Goal: Answer question/provide support

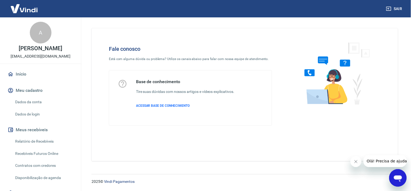
click at [370, 171] on icon "Abrir janela de mensagens" at bounding box center [398, 177] width 10 height 10
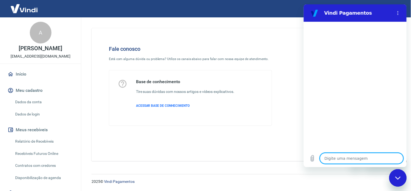
click at [338, 158] on textarea at bounding box center [362, 157] width 84 height 11
type textarea "O"
type textarea "x"
type textarea "Ol"
type textarea "x"
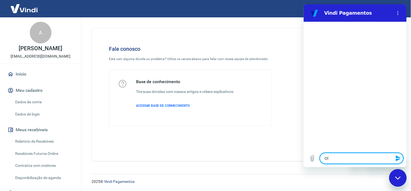
type textarea "Olp"
type textarea "x"
type textarea "Olpa"
type textarea "x"
type textarea "Olp"
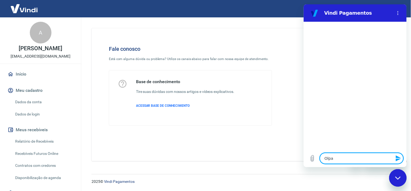
type textarea "x"
type textarea "Ol"
type textarea "x"
type textarea "Olá"
type textarea "x"
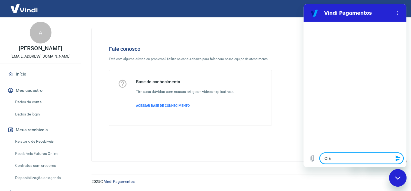
type textarea "Olá,"
type textarea "x"
type textarea "Olá,"
type textarea "x"
click at [338, 158] on textarea "Olá," at bounding box center [362, 157] width 84 height 11
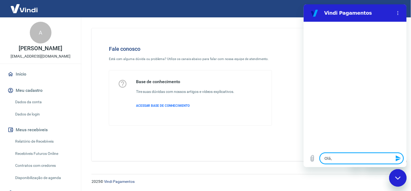
type textarea "Olá,"
type textarea "x"
type textarea "Olá,"
type textarea "x"
type textarea "Olá, C"
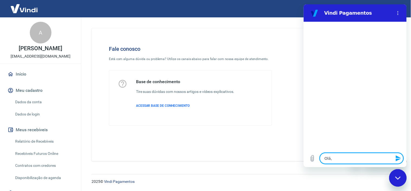
type textarea "x"
type textarea "Olá, Cl"
type textarea "x"
type textarea "Olá, Cliu"
type textarea "x"
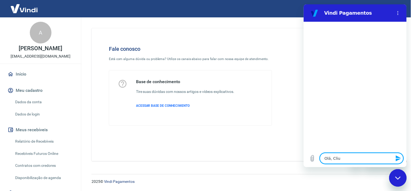
type textarea "Olá, Cliue"
type textarea "x"
type textarea "Olá, Cliu"
type textarea "x"
type textarea "Olá, Cli"
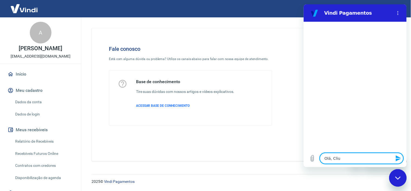
type textarea "x"
type textarea "Olá, Cl"
type textarea "x"
type textarea "Olá, C"
type textarea "x"
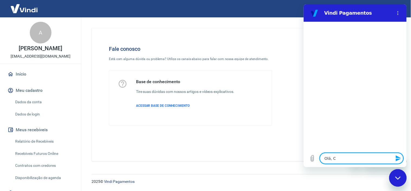
type textarea "Olá,"
type textarea "x"
type textarea "Olá,"
type textarea "x"
type textarea "Olá"
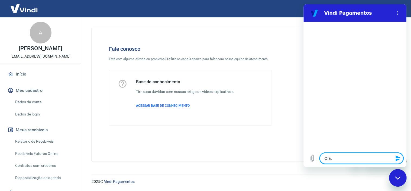
type textarea "x"
click at [335, 156] on textarea at bounding box center [362, 157] width 84 height 11
type textarea "O"
type textarea "x"
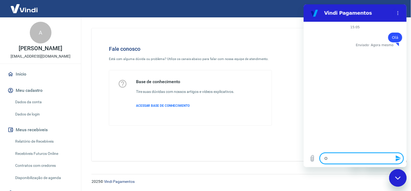
type textarea "O"
type textarea "x"
type textarea "O c"
type textarea "x"
type textarea "O cl"
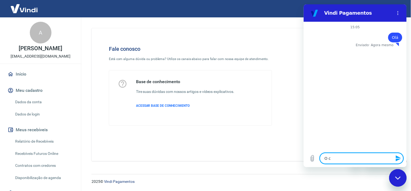
type textarea "x"
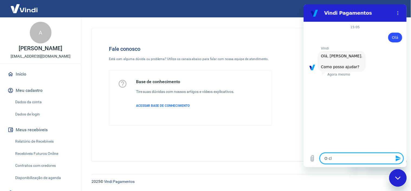
type textarea "O cli"
type textarea "x"
type textarea "O cliu"
type textarea "x"
type textarea "O cliue"
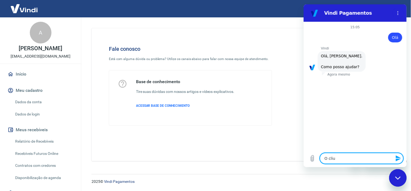
type textarea "x"
type textarea "O cliuen"
type textarea "x"
type textarea "O cliuent"
type textarea "x"
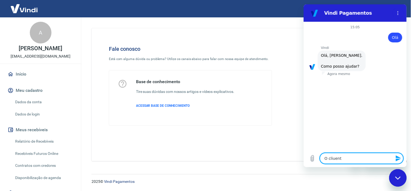
type textarea "O cliuente"
type textarea "x"
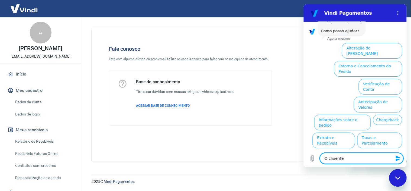
scroll to position [40, 0]
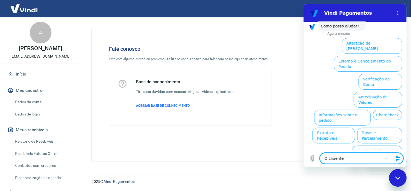
type textarea "O cliuent"
type textarea "x"
type textarea "O cliuen"
type textarea "x"
type textarea "O cliue"
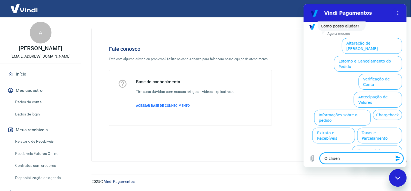
type textarea "x"
type textarea "O cliu"
type textarea "x"
type textarea "O cli"
type textarea "x"
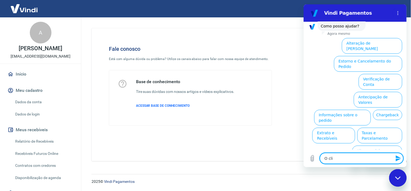
type textarea "O cl"
type textarea "x"
type textarea "O c"
type textarea "x"
type textarea "O"
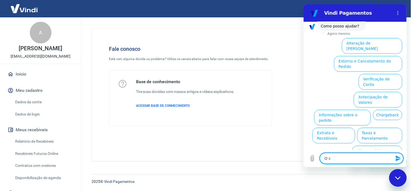
type textarea "x"
type textarea "O"
type textarea "x"
drag, startPoint x: 404, startPoint y: 105, endPoint x: 712, endPoint y: 132, distance: 308.8
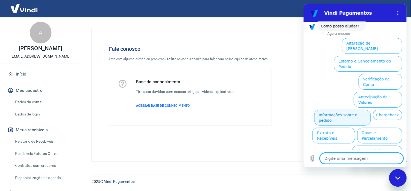
click at [370, 109] on button "Informações sobre o pedido" at bounding box center [342, 117] width 57 height 16
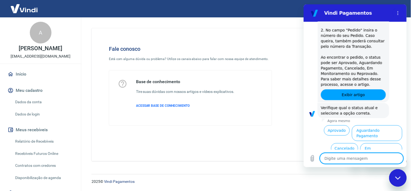
scroll to position [133, 0]
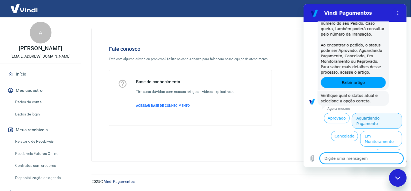
click at [370, 118] on button "Aguardando Pagamento" at bounding box center [377, 121] width 50 height 16
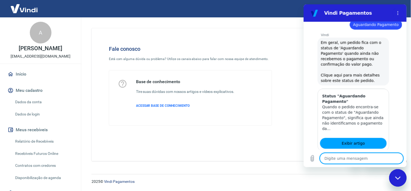
scroll to position [292, 0]
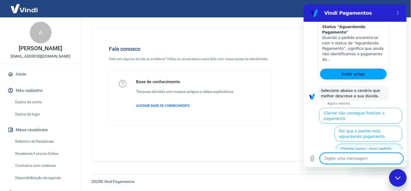
click at [370, 143] on button "Cliente pagou, mas pedido consta 'Aguardando Pagamento'" at bounding box center [369, 153] width 66 height 21
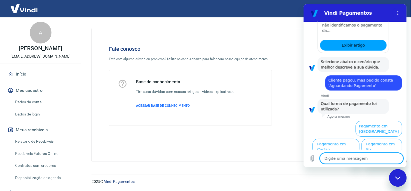
scroll to position [323, 0]
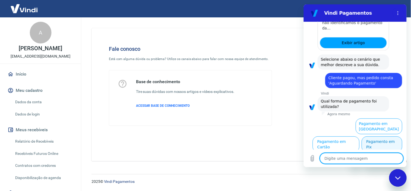
click at [370, 145] on button "Pagamento em Pix" at bounding box center [382, 144] width 41 height 16
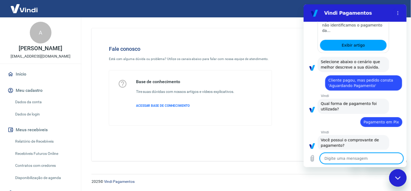
scroll to position [334, 0]
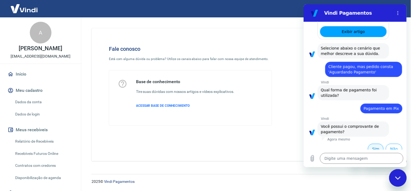
click at [370, 143] on button "Sim" at bounding box center [376, 148] width 16 height 10
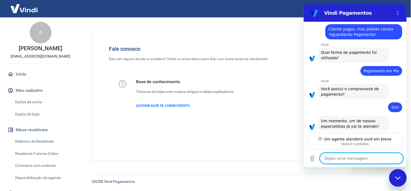
scroll to position [373, 0]
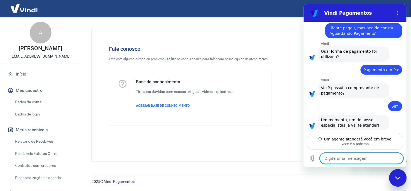
click at [366, 155] on textarea at bounding box center [362, 157] width 84 height 11
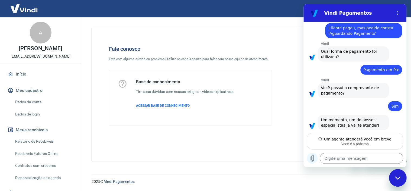
click at [314, 156] on icon "Carregar arquivo" at bounding box center [312, 158] width 7 height 7
click at [315, 156] on icon "Carregar arquivo" at bounding box center [312, 158] width 7 height 7
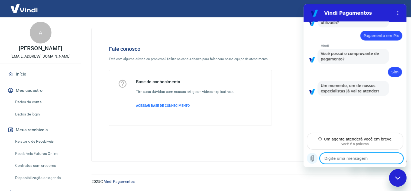
scroll to position [407, 0]
type textarea "x"
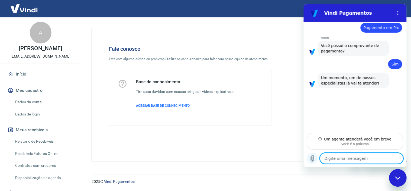
scroll to position [416, 0]
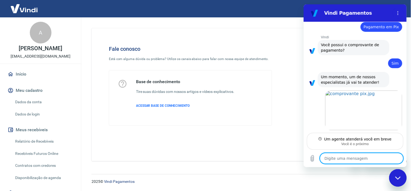
click at [342, 159] on textarea at bounding box center [362, 157] width 84 height 11
type textarea "C"
type textarea "x"
type textarea "Cl"
type textarea "x"
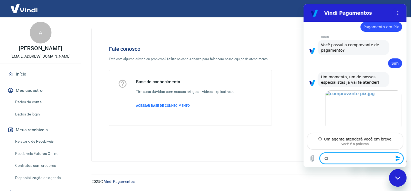
type textarea "Cli"
type textarea "x"
type textarea "Clie"
type textarea "x"
type textarea "Clien"
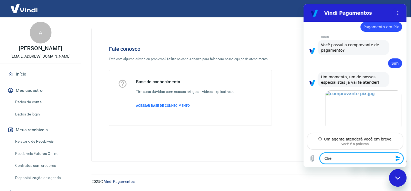
type textarea "x"
type textarea "Cliene"
type textarea "x"
type textarea "Clien"
type textarea "x"
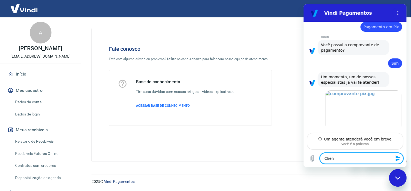
type textarea "Client"
type textarea "x"
type textarea "Cliente"
type textarea "x"
type textarea "Cliente"
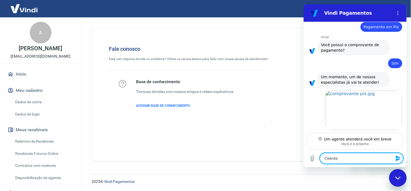
type textarea "x"
type textarea "Cliente r"
type textarea "x"
type textarea "Cliente re"
type textarea "x"
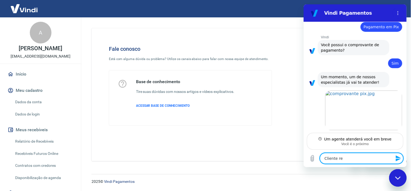
type textarea "Cliente rea"
type textarea "x"
type textarea "Cliente real"
type textarea "x"
type textarea "Cliente reali"
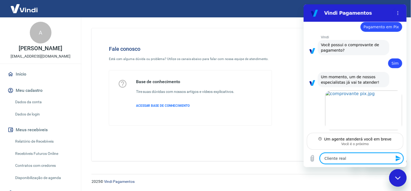
type textarea "x"
type textarea "Cliente realiz"
type textarea "x"
type textarea "Cliente realizo"
type textarea "x"
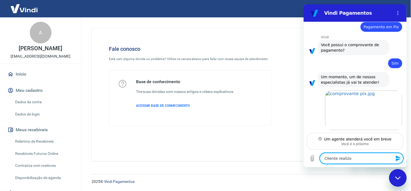
type textarea "Cliente realizou"
type textarea "x"
type textarea "Cliente realizou"
type textarea "x"
type textarea "Cliente realizou o"
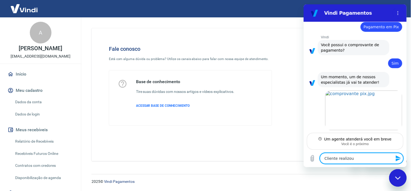
type textarea "x"
type textarea "Cliente realizou o"
type textarea "x"
type textarea "Cliente realizou o p"
type textarea "x"
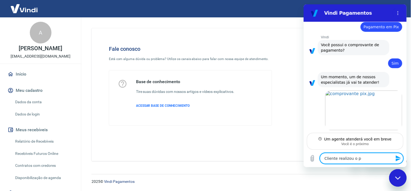
type textarea "Cliente realizou o pe"
type textarea "x"
type textarea "Cliente realizou o ped"
type textarea "x"
type textarea "Cliente realizou o pedi"
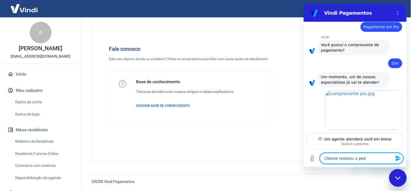
type textarea "x"
type textarea "Cliente realizou o pedid"
type textarea "x"
type textarea "Cliente realizou o pedido"
type textarea "x"
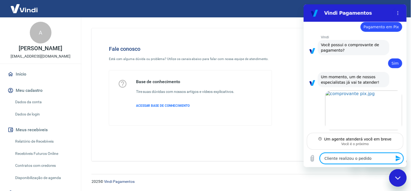
type textarea "Cliente realizou o pedido"
type textarea "x"
type textarea "Cliente realizou o pedido d"
type textarea "x"
type textarea "Cliente realizou o pedido de"
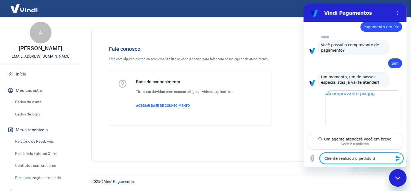
type textarea "x"
type textarea "Cliente realizou o pedido de"
type textarea "x"
type textarea "Cliente realizou o pedido de n"
type textarea "x"
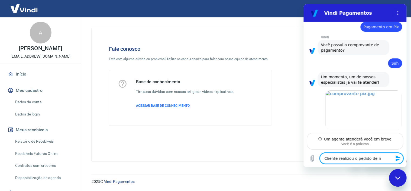
type textarea "Cliente realizou o pedido de nú"
type textarea "x"
type textarea "Cliente realizou o pedido de núm"
type textarea "x"
type textarea "Cliente realizou o pedido de núme"
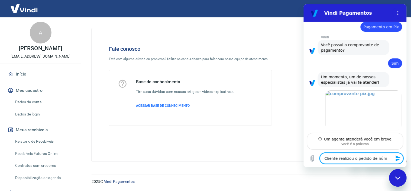
type textarea "x"
type textarea "Cliente realizou o pedido de númer"
type textarea "x"
type textarea "Cliente realizou o pedido de número"
type textarea "x"
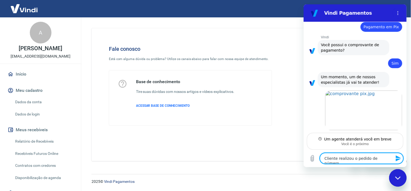
type textarea "Cliente realizou o pedido de número"
type textarea "x"
type textarea "Cliente realizou o pedido de número d"
type textarea "x"
type textarea "Cliente realizou o pedido de número de"
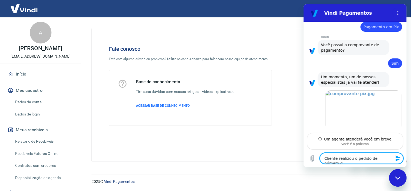
type textarea "x"
type textarea "Cliente realizou o pedido de número d"
type textarea "x"
type textarea "Cliente realizou o pedido de número"
type textarea "x"
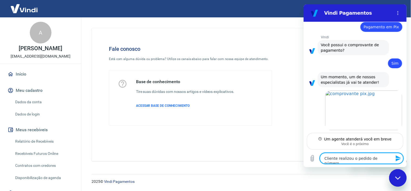
paste textarea "103978"
type textarea "Cliente realizou o pedido de número 103978"
type textarea "x"
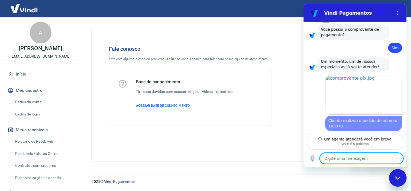
type textarea "x"
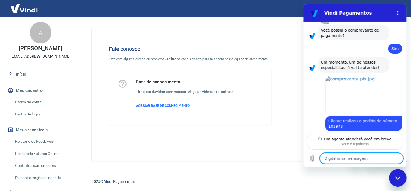
type textarea "A"
type textarea "x"
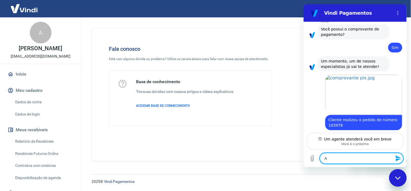
type textarea "Ap"
type textarea "x"
type textarea "Apr"
type textarea "x"
type textarea "Apre"
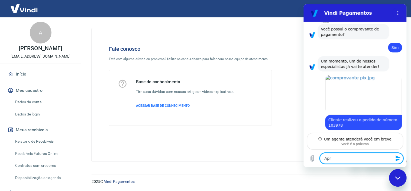
type textarea "x"
type textarea "Apres"
type textarea "x"
type textarea "Aprese"
type textarea "x"
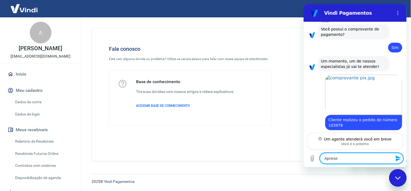
type textarea "Apresen"
type textarea "x"
type textarea "Apresent"
type textarea "x"
type textarea "Apresento"
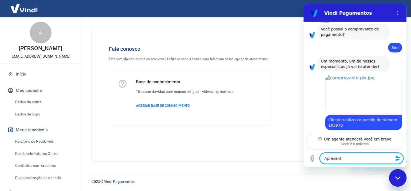
type textarea "x"
type textarea "Apresentou"
type textarea "x"
type textarea "Apresentou"
type textarea "x"
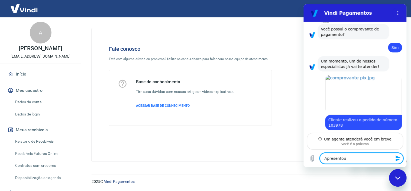
type textarea "Apresentou c"
type textarea "x"
type textarea "Apresentou co"
type textarea "x"
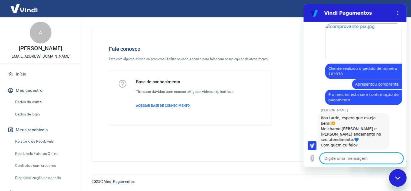
scroll to position [484, 0]
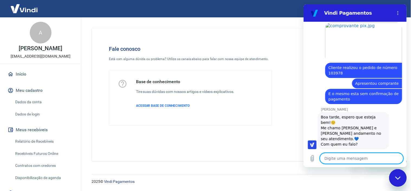
click at [358, 155] on textarea at bounding box center [362, 157] width 84 height 11
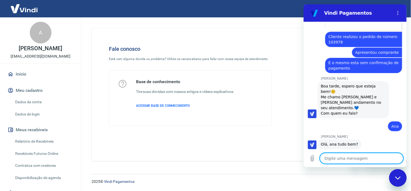
scroll to position [473, 0]
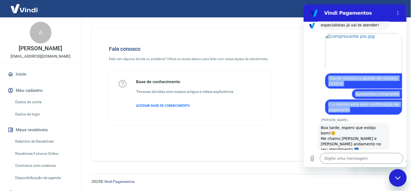
drag, startPoint x: 329, startPoint y: 72, endPoint x: 385, endPoint y: 102, distance: 63.3
click at [370, 102] on div "15:05 diz: Olá Enviado · 15:05 Vindi Vindi diz: Olá, ANA PAULA DE ALMEIDA. Como…" at bounding box center [355, 85] width 103 height 128
copy div "Cliente realizou o pedido de número 103978 Enviado · 15:08 diz: Apresentou comp…"
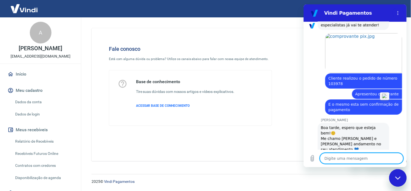
click at [356, 157] on textarea at bounding box center [362, 157] width 84 height 11
paste textarea "Cliente realizou o pedido de número 103978 diz: Apresentou comprante diz: E o m…"
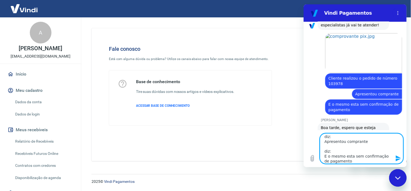
click at [358, 141] on textarea "Cliente realizou o pedido de número 103978 diz: Apresentou comprante diz: E o m…" at bounding box center [362, 148] width 84 height 30
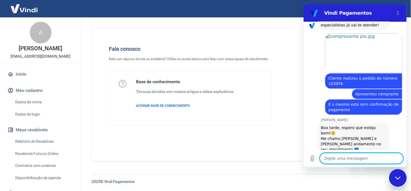
scroll to position [571, 0]
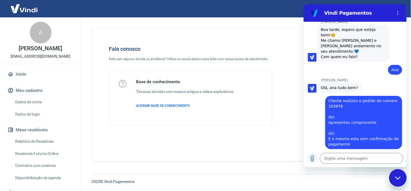
click at [315, 154] on button "Carregar arquivo" at bounding box center [312, 157] width 11 height 11
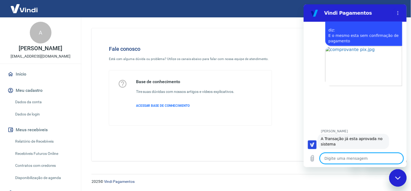
scroll to position [675, 0]
click at [343, 160] on textarea at bounding box center [362, 157] width 84 height 11
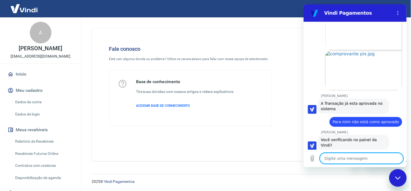
scroll to position [711, 0]
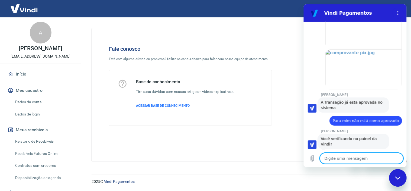
click at [370, 161] on textarea at bounding box center [362, 157] width 84 height 11
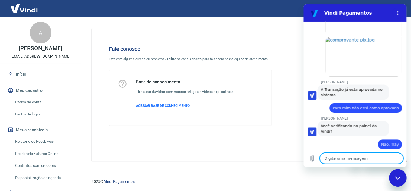
scroll to position [734, 0]
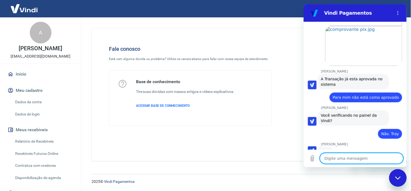
click at [346, 158] on textarea at bounding box center [362, 157] width 84 height 11
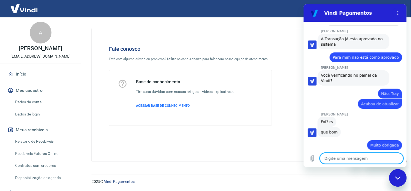
scroll to position [775, 0]
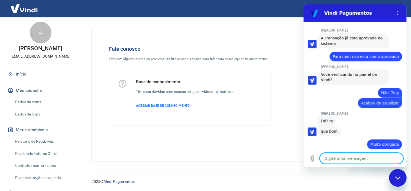
click at [370, 154] on textarea at bounding box center [362, 157] width 84 height 11
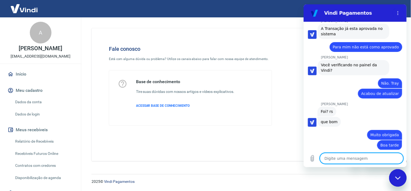
scroll to position [785, 0]
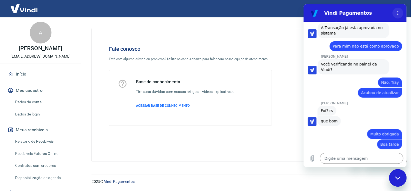
click at [370, 14] on icon "Menu de opções" at bounding box center [398, 13] width 4 height 4
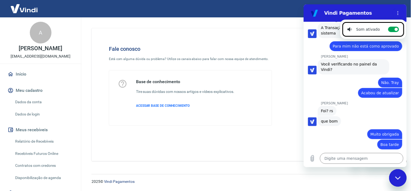
click at [345, 139] on div "diz: Boa tarde" at bounding box center [353, 144] width 99 height 10
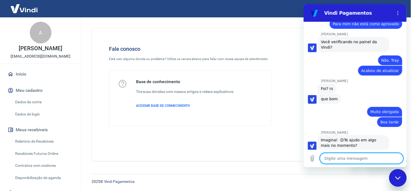
scroll to position [809, 0]
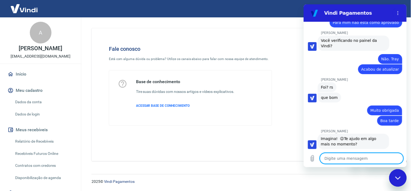
click at [370, 161] on textarea at bounding box center [362, 157] width 84 height 11
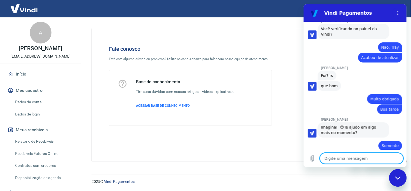
scroll to position [822, 0]
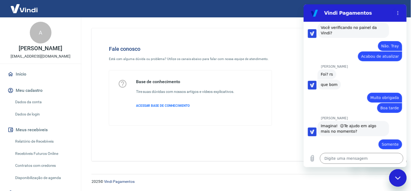
click at [370, 171] on icon "Fechar janela de mensagens" at bounding box center [398, 178] width 6 height 4
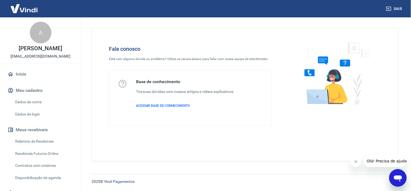
click at [355, 160] on icon "Fechar mensagem da empresa" at bounding box center [356, 161] width 3 height 3
